Goal: Check status: Check status

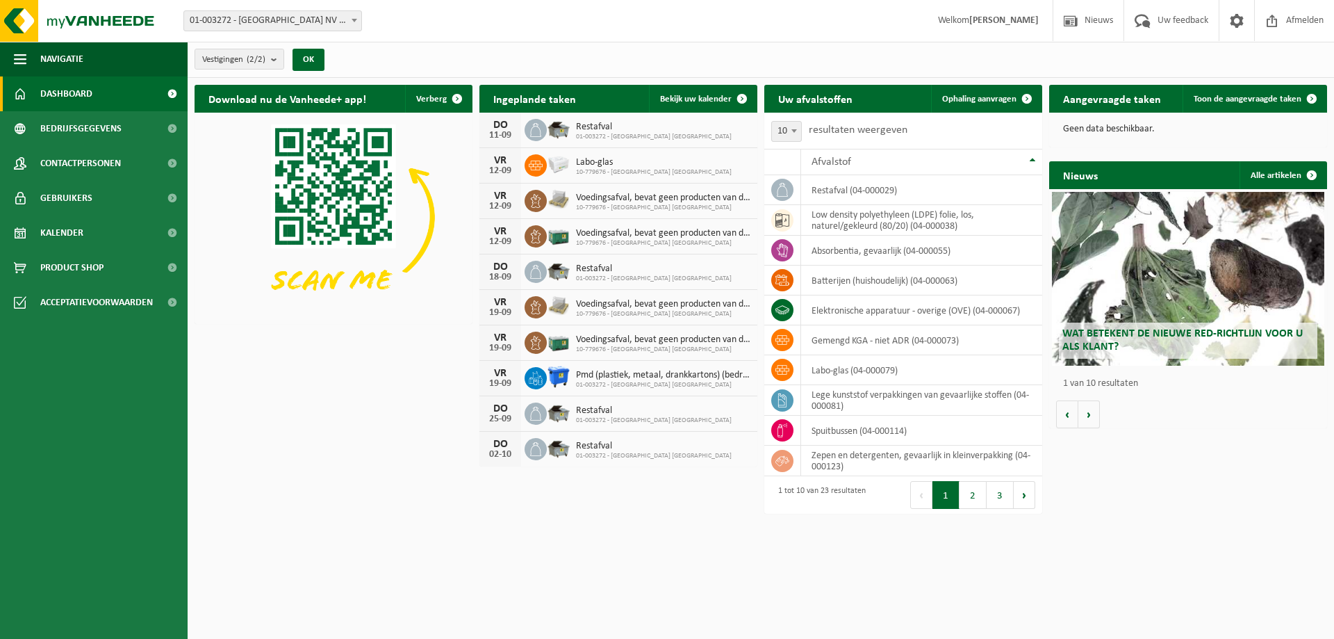
click at [65, 203] on span "Gebruikers" at bounding box center [66, 198] width 52 height 35
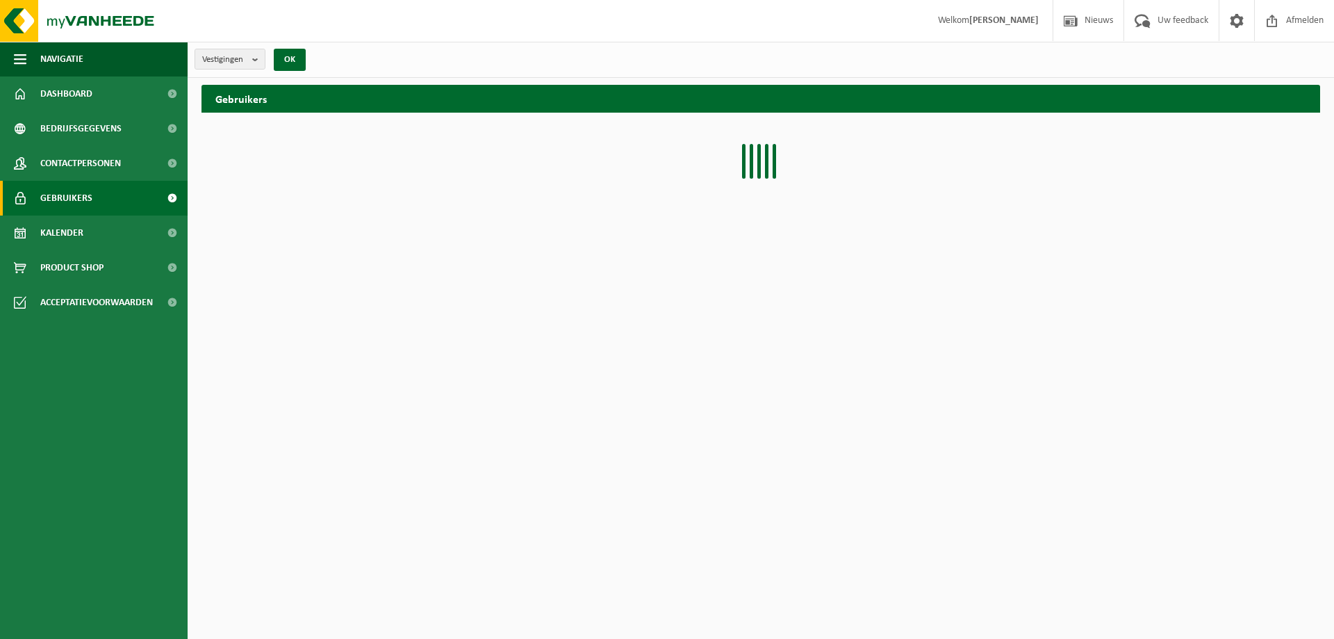
click at [61, 232] on span "Kalender" at bounding box center [61, 232] width 43 height 35
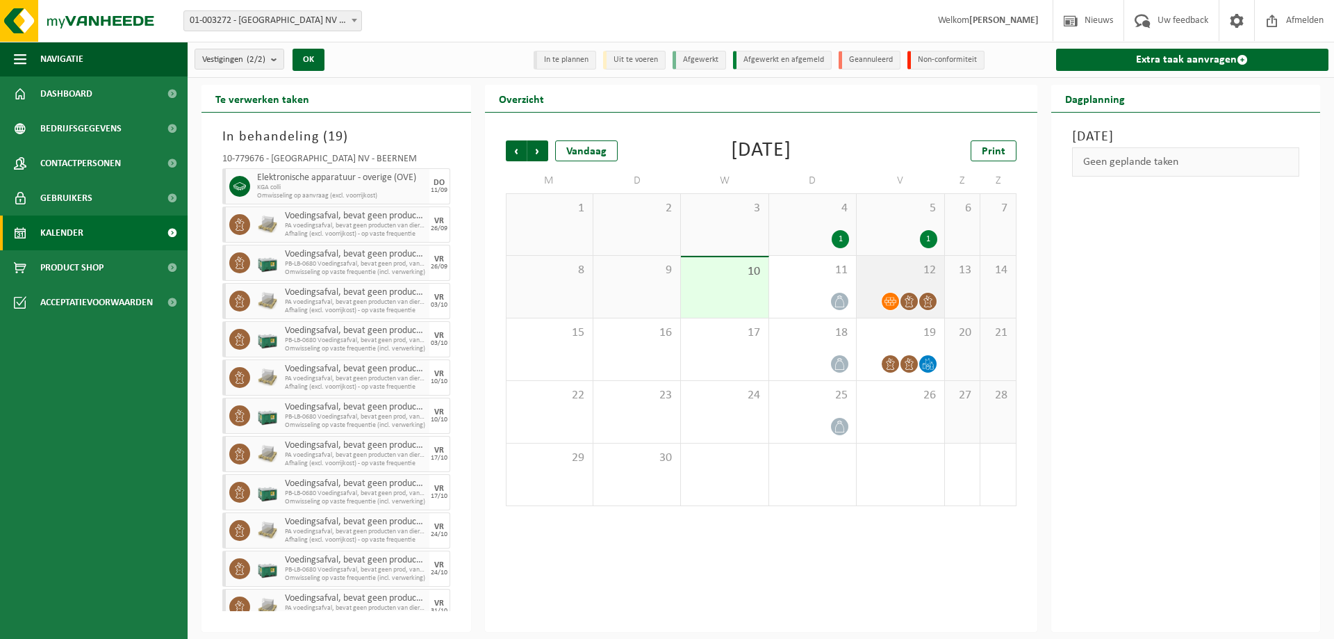
click at [903, 286] on div "12" at bounding box center [900, 287] width 87 height 62
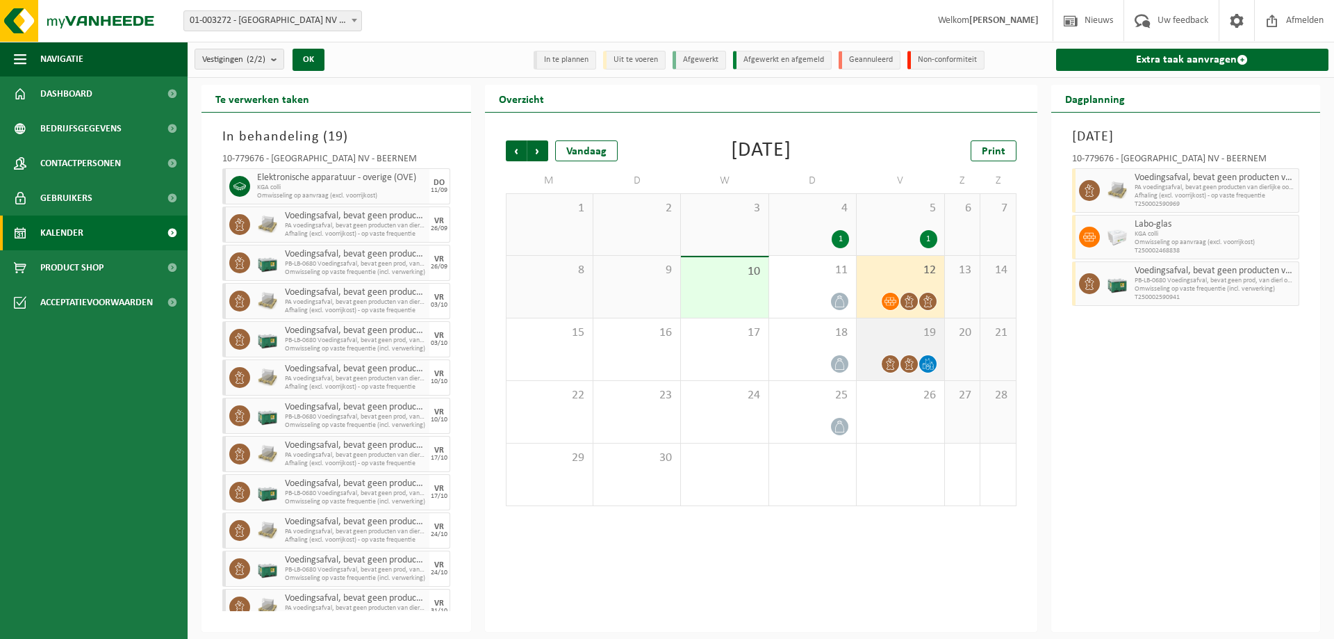
click at [930, 366] on icon at bounding box center [928, 364] width 12 height 12
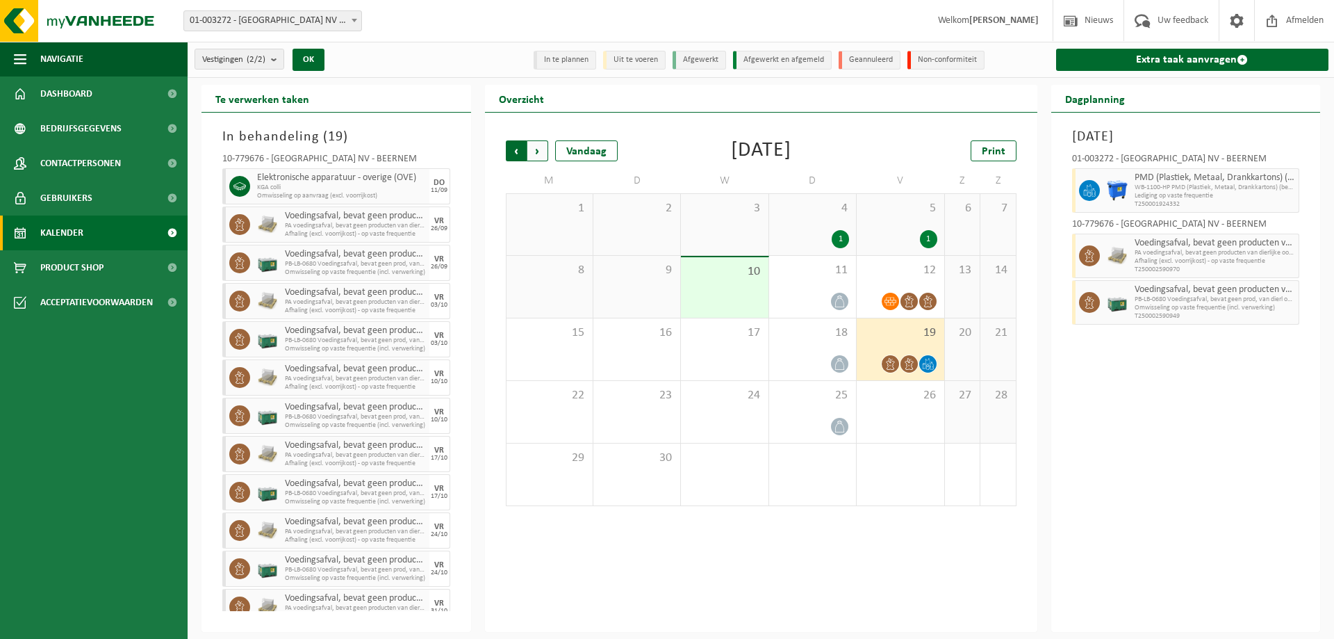
click at [538, 154] on span "Volgende" at bounding box center [537, 150] width 21 height 21
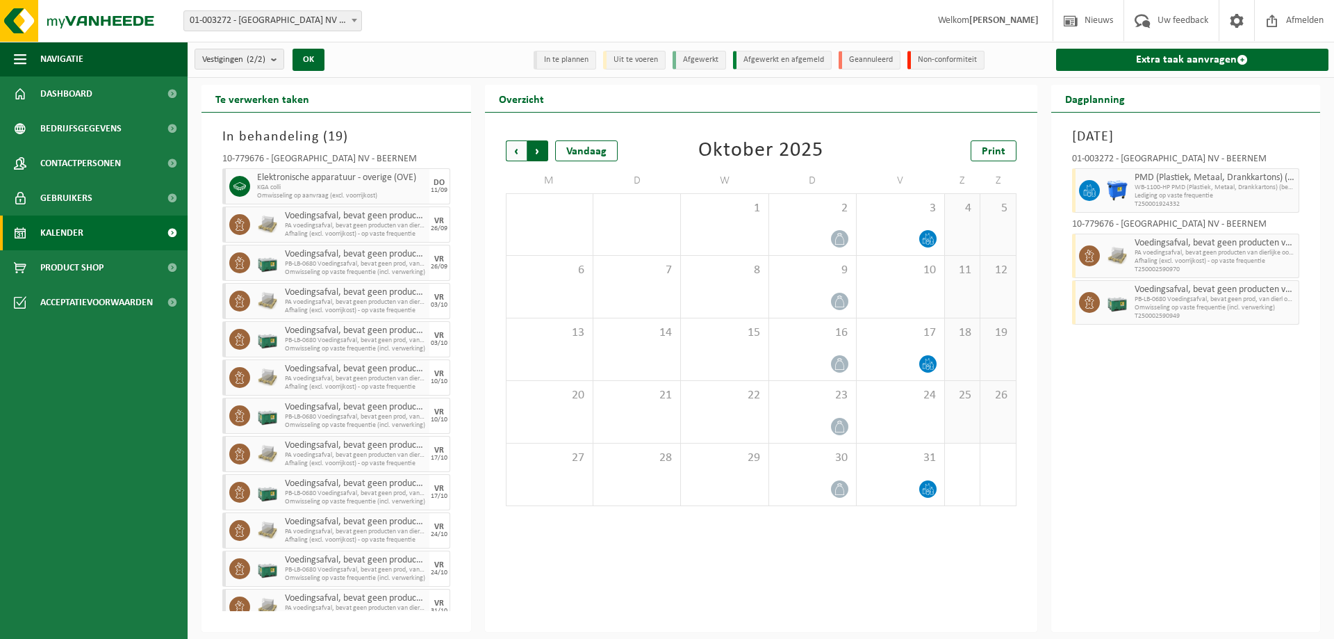
click at [517, 154] on span "Vorige" at bounding box center [516, 150] width 21 height 21
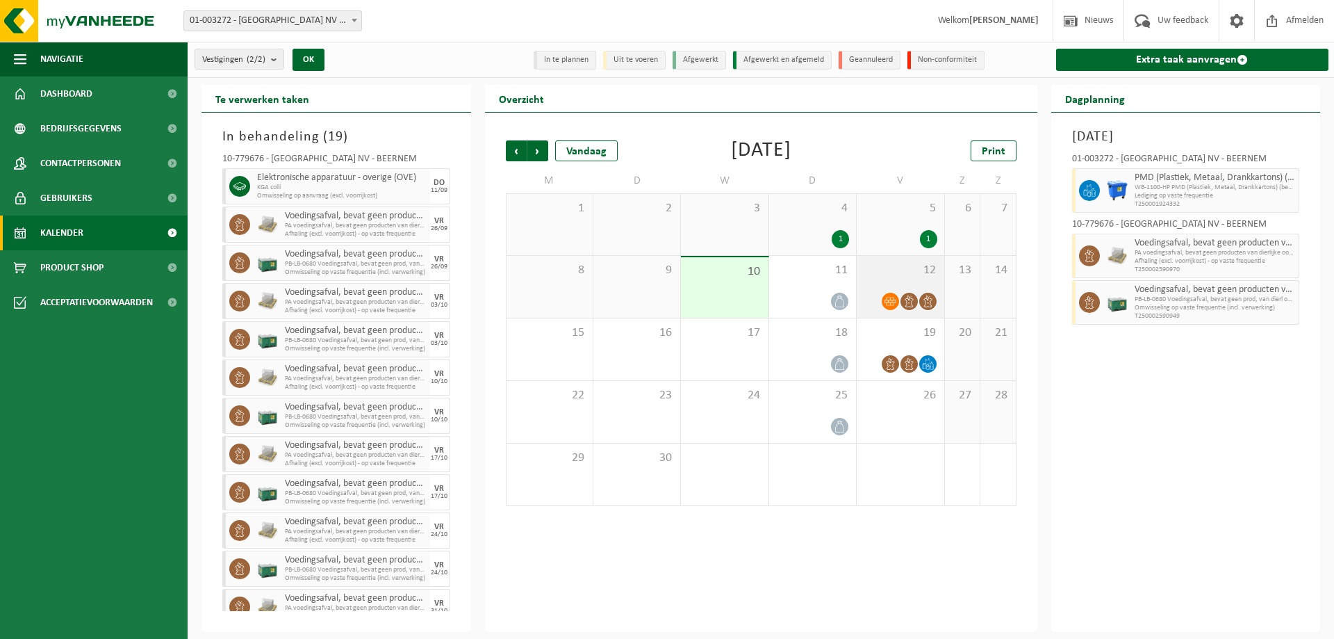
click at [908, 272] on span "12" at bounding box center [900, 270] width 73 height 15
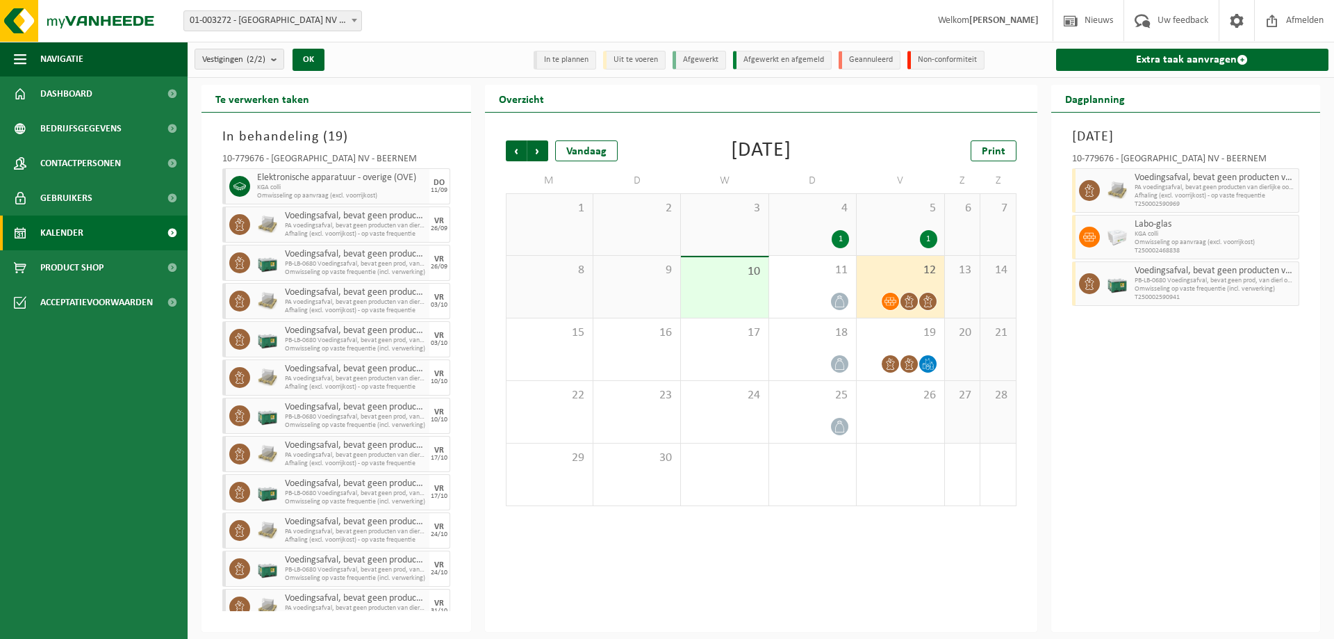
click at [1111, 471] on div "Vrijdag 12 september 2025 10-779676 - BELGOSUC NV - BEERNEM Voedingsafval, beva…" at bounding box center [1187, 372] width 270 height 519
click at [758, 563] on div "Vorige Volgende Vandaag September 2025 Print M D W D V Z Z 1 2 3 4 1 5 1 6 7 8 …" at bounding box center [761, 372] width 553 height 519
click at [1204, 427] on div "Vrijdag 12 september 2025 10-779676 - BELGOSUC NV - BEERNEM Voedingsafval, beva…" at bounding box center [1187, 372] width 270 height 519
click at [422, 82] on div "Vestigingen (2/2) Alles selecteren Alles deselecteren Actieve selecteren BELGOS…" at bounding box center [667, 316] width 1334 height 632
click at [872, 94] on div "Overzicht" at bounding box center [761, 99] width 553 height 28
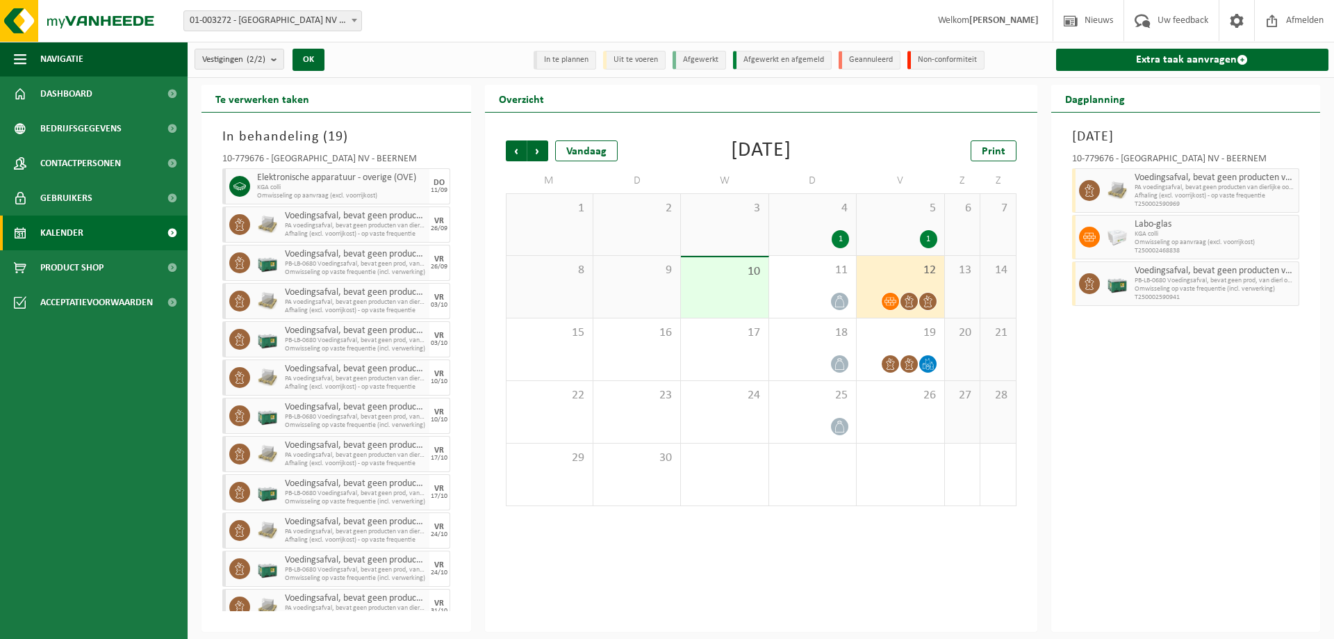
click at [697, 102] on div "Overzicht" at bounding box center [761, 99] width 553 height 28
click at [448, 85] on div "Te verwerken taken" at bounding box center [337, 99] width 270 height 28
